Goal: Task Accomplishment & Management: Complete application form

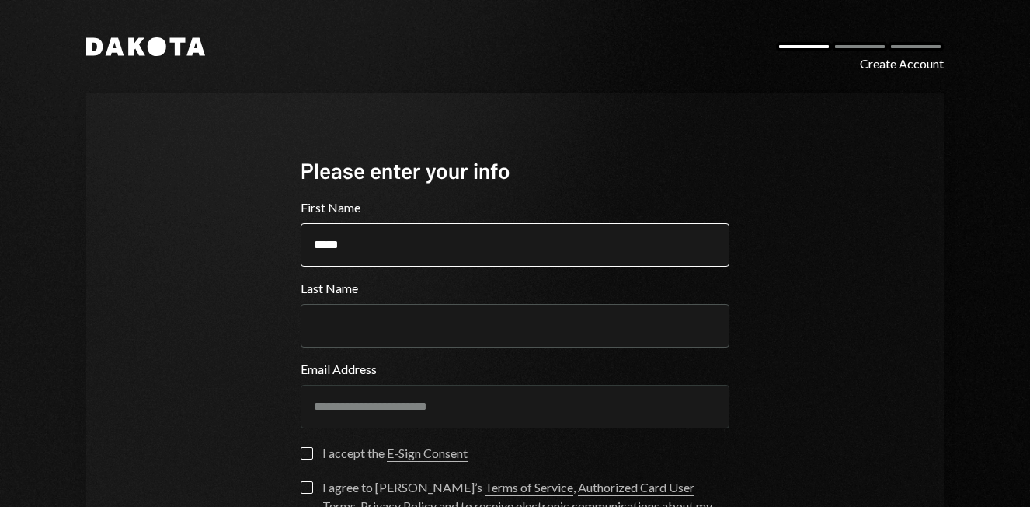
type input "*****"
type input "******"
click at [214, 311] on div "**********" at bounding box center [515, 372] width 858 height 558
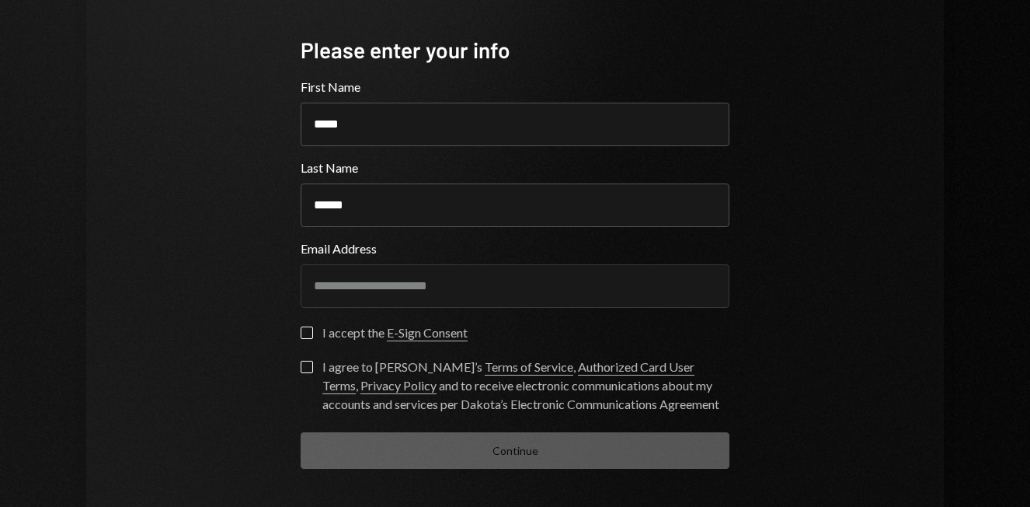
scroll to position [125, 0]
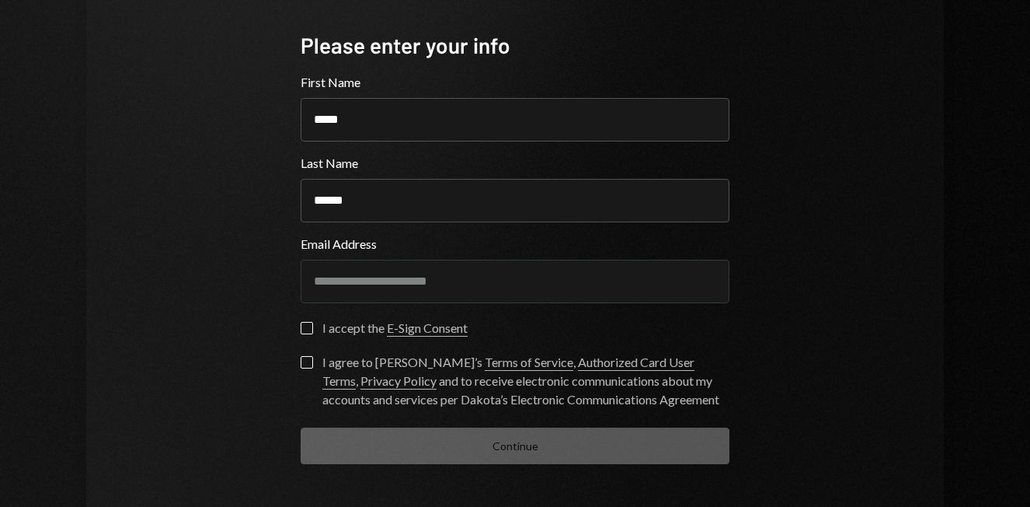
click at [301, 327] on button "I accept the E-Sign Consent" at bounding box center [307, 328] width 12 height 12
click at [303, 366] on button "I agree to Dakota’s Terms of Service , Authorized Card User Terms , Privacy Pol…" at bounding box center [307, 362] width 12 height 12
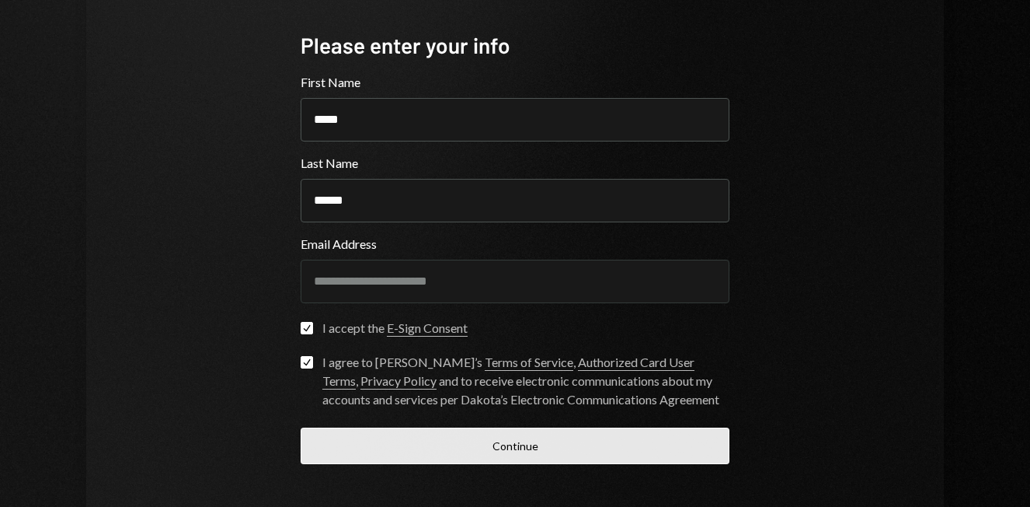
click at [436, 455] on button "Continue" at bounding box center [515, 445] width 429 height 37
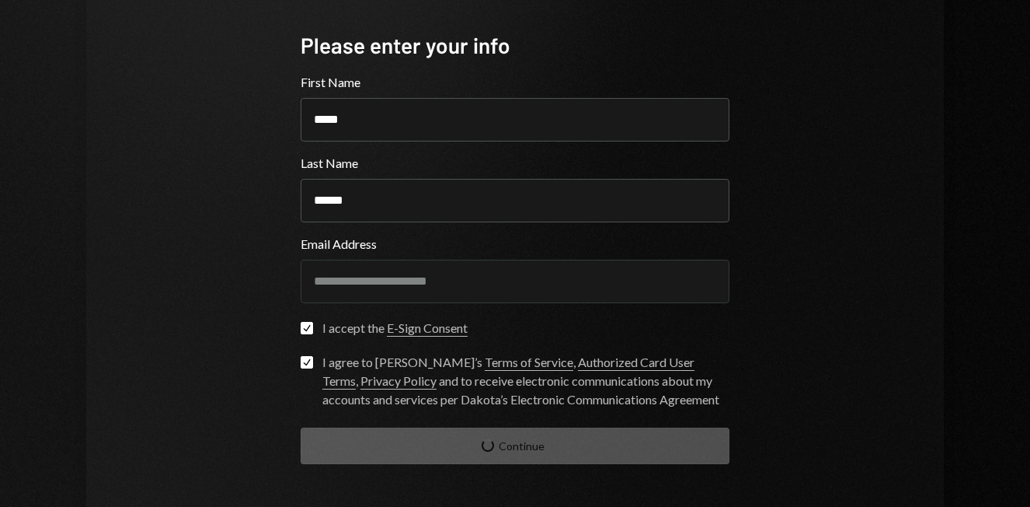
scroll to position [29, 0]
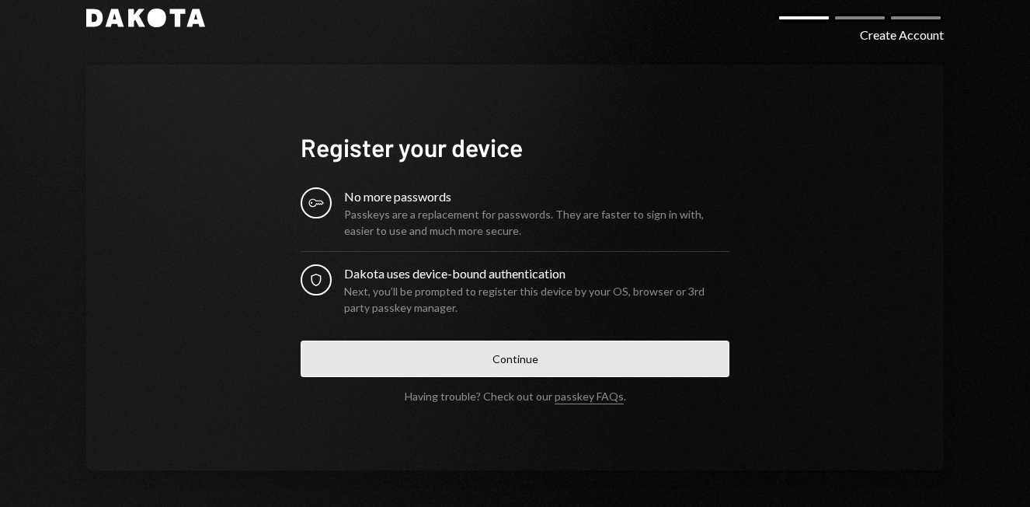
click at [507, 365] on button "Continue" at bounding box center [515, 358] width 429 height 37
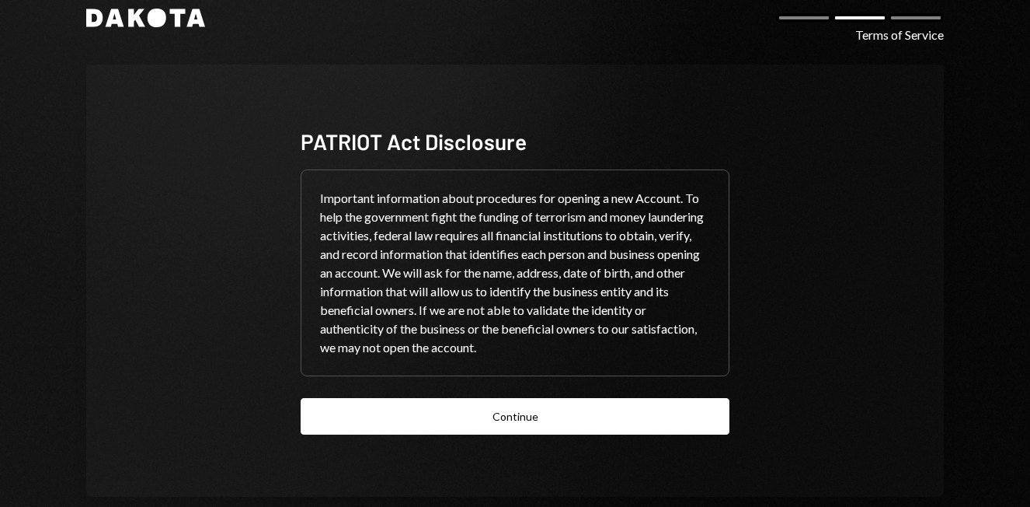
scroll to position [55, 0]
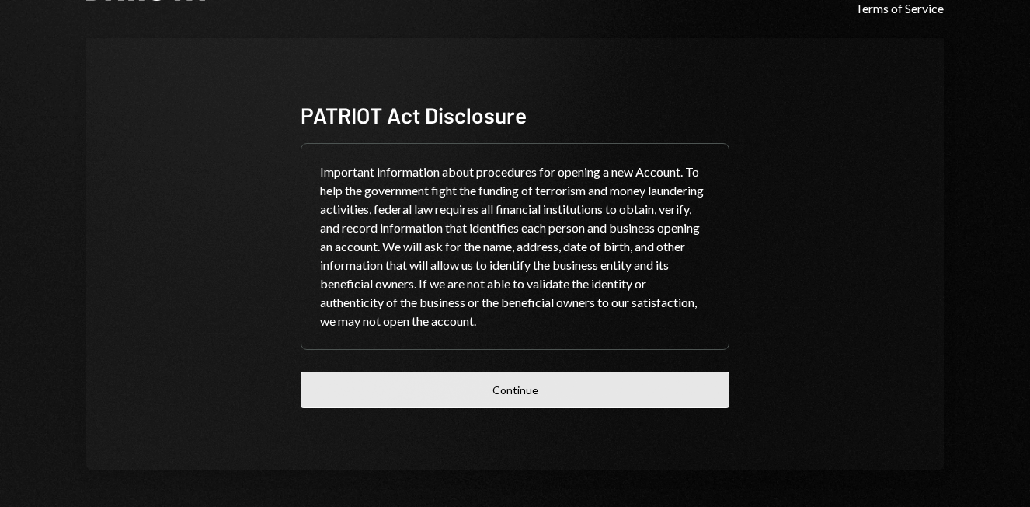
click at [518, 383] on button "Continue" at bounding box center [515, 389] width 429 height 37
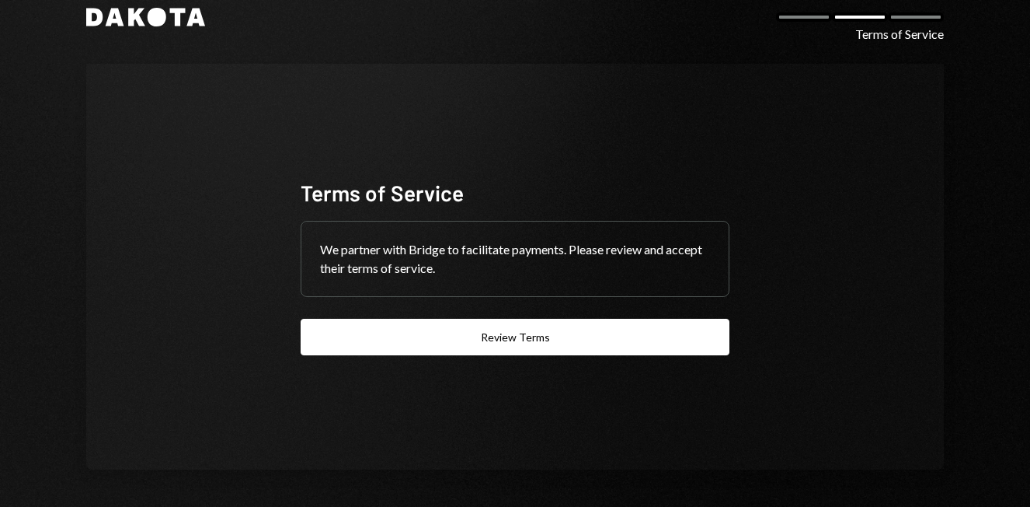
scroll to position [29, 0]
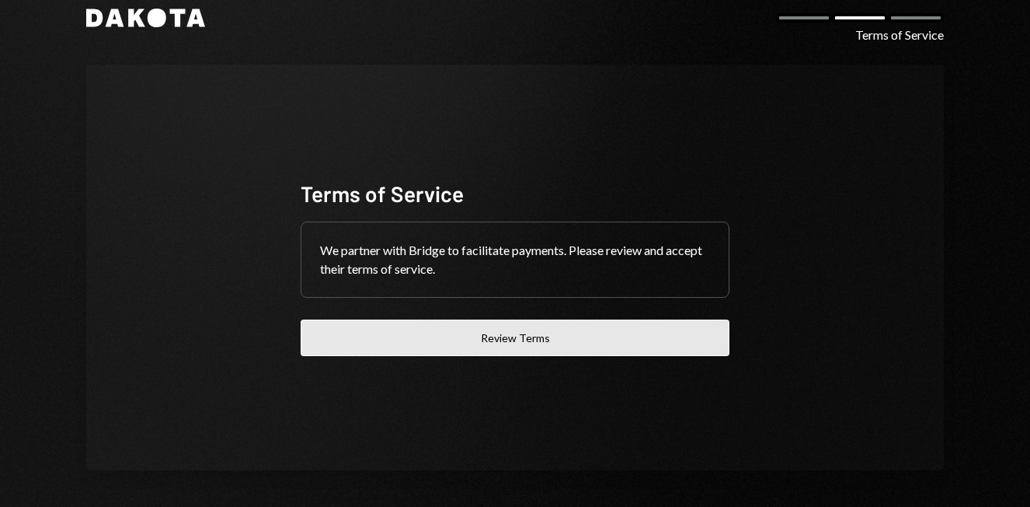
click at [517, 341] on button "Review Terms" at bounding box center [515, 337] width 429 height 37
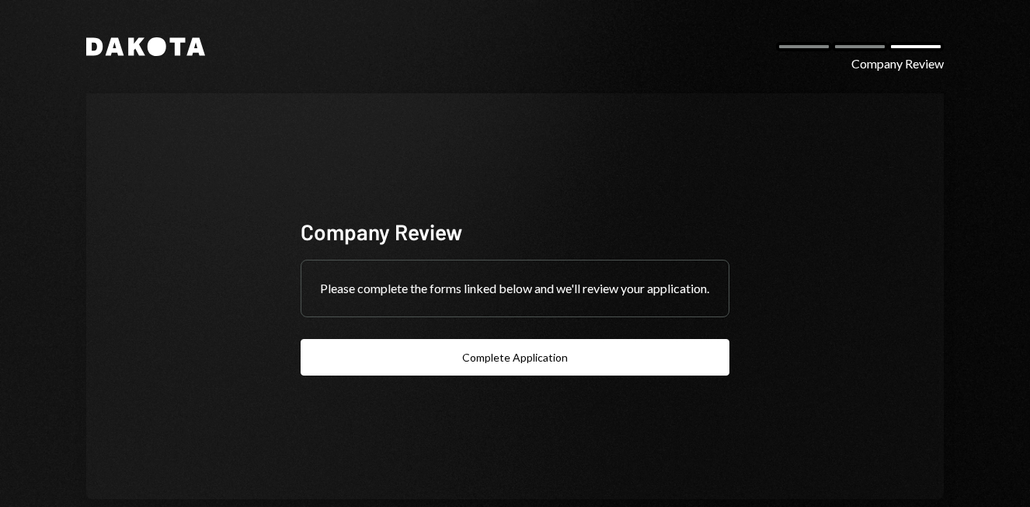
scroll to position [29, 0]
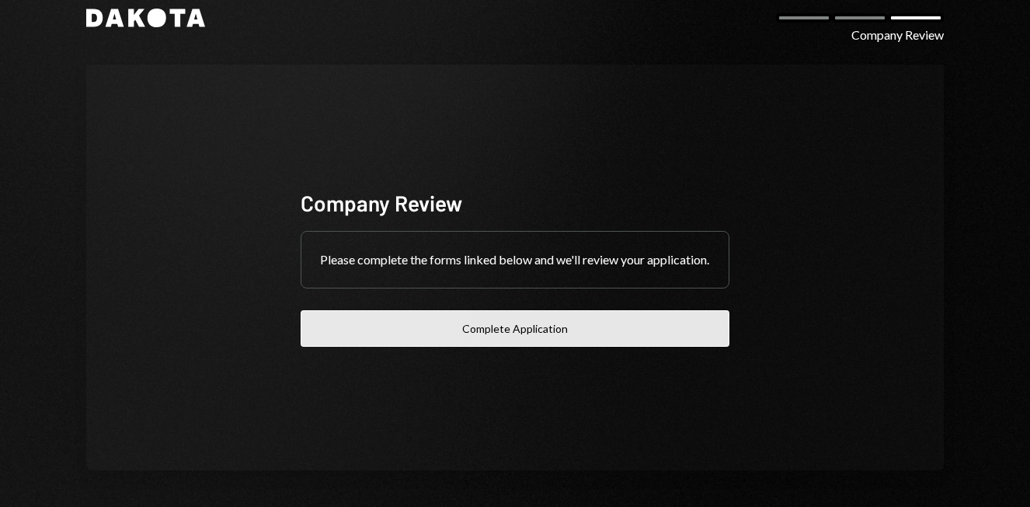
click at [511, 344] on button "Complete Application" at bounding box center [515, 328] width 429 height 37
click at [444, 343] on button "Complete Application" at bounding box center [515, 328] width 429 height 37
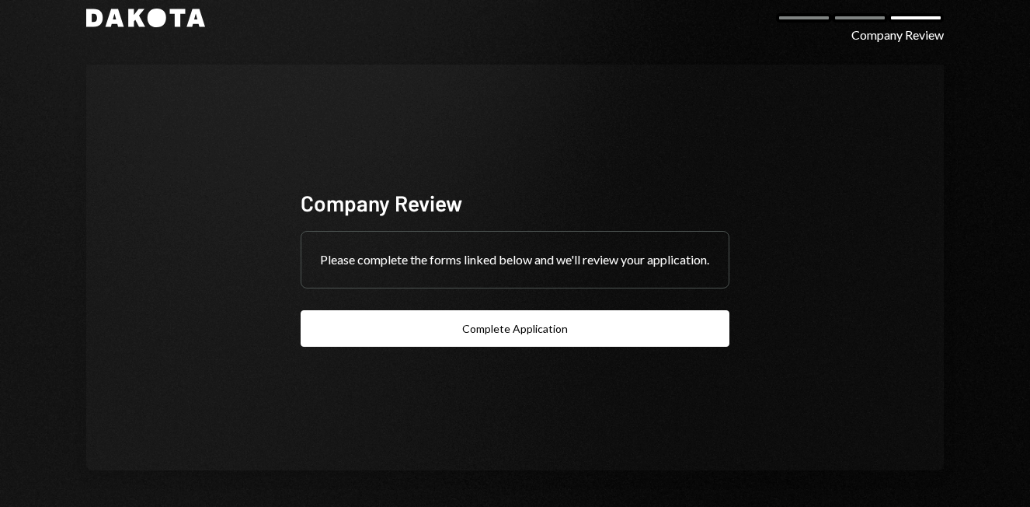
click at [855, 22] on div at bounding box center [860, 17] width 56 height 9
click at [851, 20] on div at bounding box center [860, 17] width 56 height 9
click at [858, 37] on div "Company Review" at bounding box center [897, 35] width 92 height 19
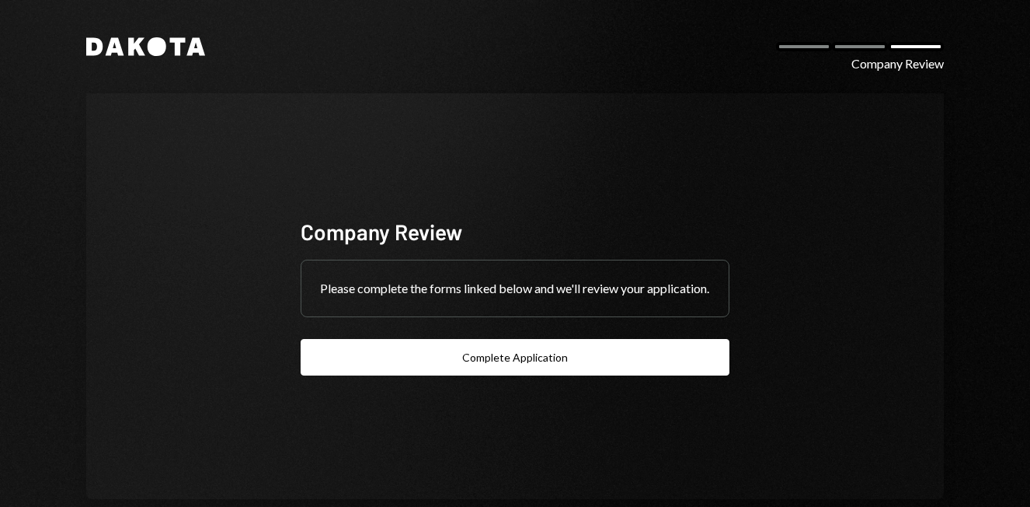
click at [517, 375] on button "Complete Application" at bounding box center [515, 357] width 429 height 37
